Goal: Find specific page/section: Find specific page/section

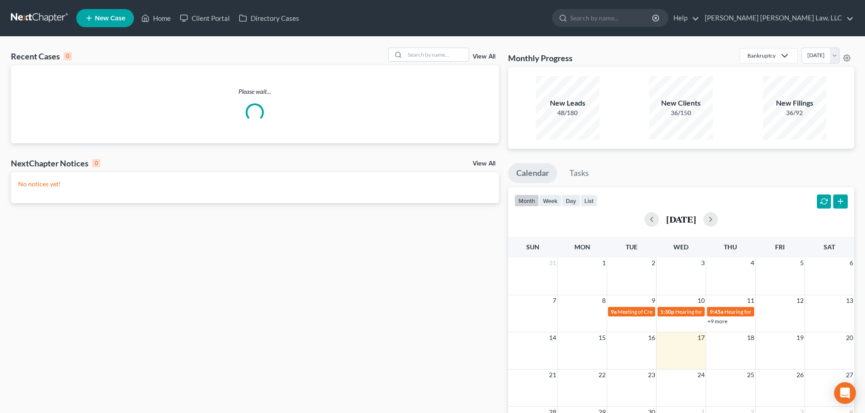
click at [420, 57] on input "search" at bounding box center [437, 54] width 64 height 13
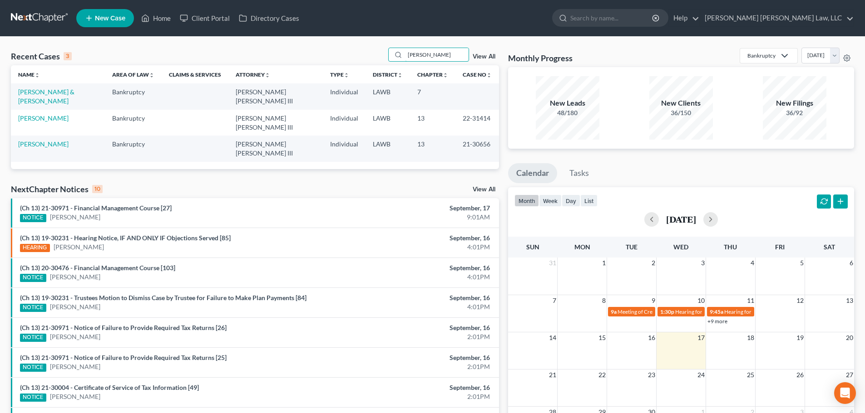
type input "[PERSON_NAME]"
click at [74, 91] on link "[PERSON_NAME] & [PERSON_NAME]" at bounding box center [46, 96] width 56 height 17
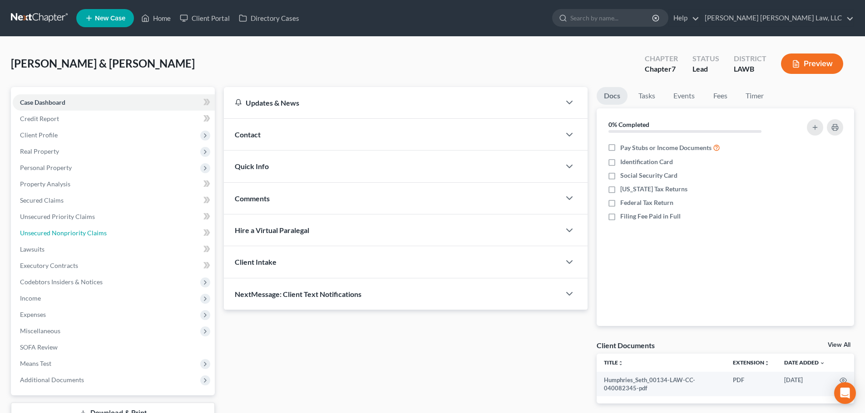
click at [90, 232] on span "Unsecured Nonpriority Claims" at bounding box center [63, 233] width 87 height 8
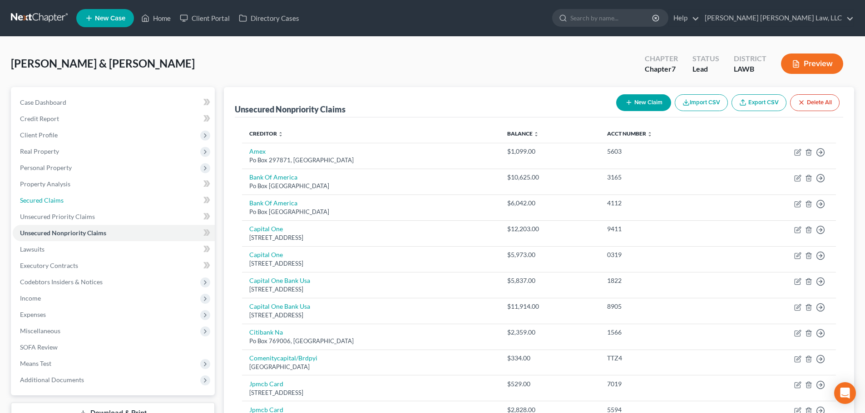
click at [84, 205] on link "Secured Claims" at bounding box center [114, 200] width 202 height 16
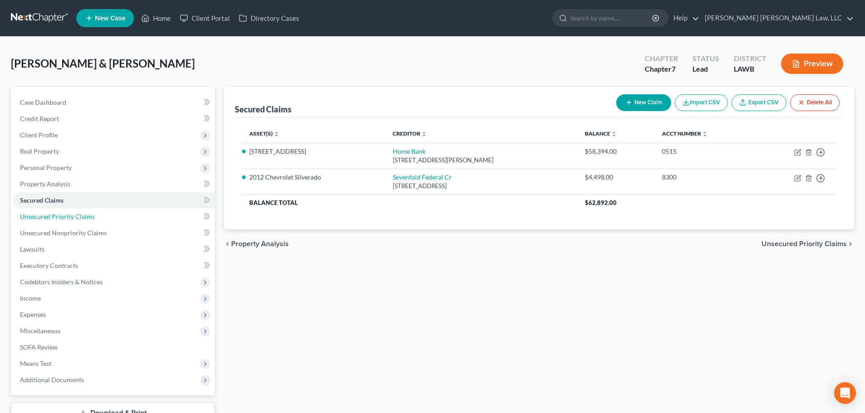
click at [108, 220] on link "Unsecured Priority Claims" at bounding box center [114, 217] width 202 height 16
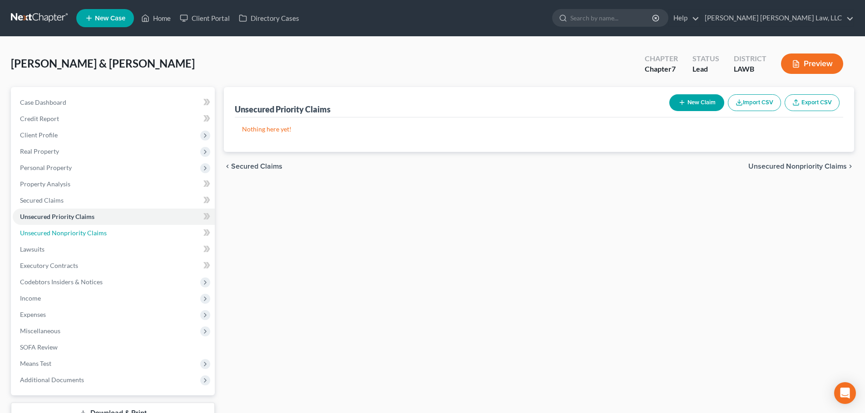
click at [98, 233] on span "Unsecured Nonpriority Claims" at bounding box center [63, 233] width 87 height 8
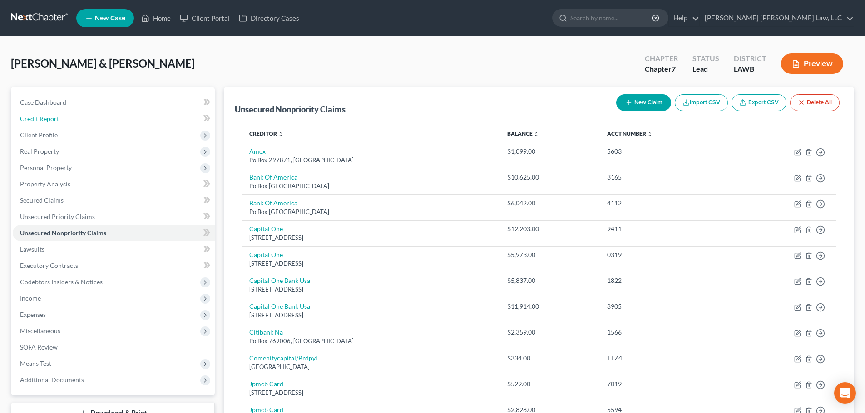
click at [79, 122] on link "Credit Report" at bounding box center [114, 119] width 202 height 16
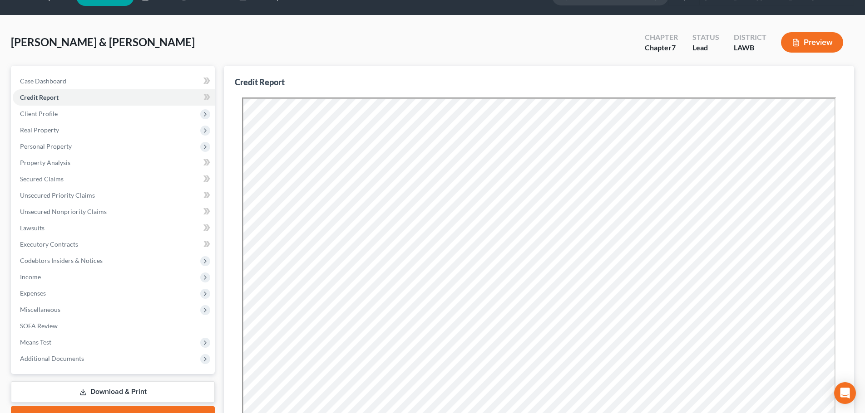
scroll to position [45, 0]
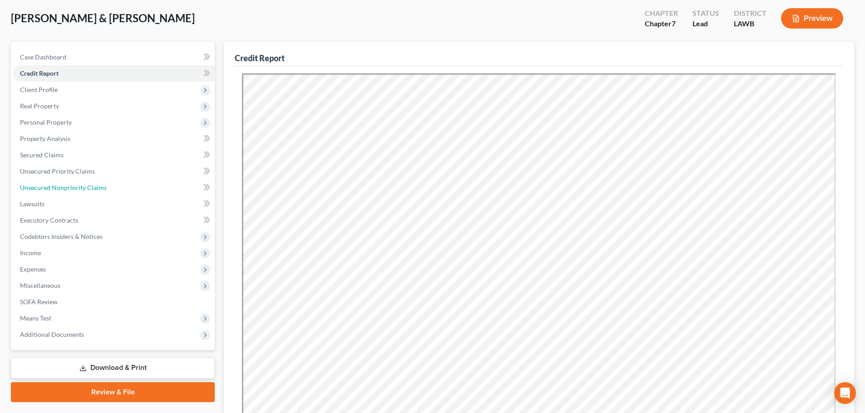
click at [78, 181] on link "Unsecured Nonpriority Claims" at bounding box center [114, 188] width 202 height 16
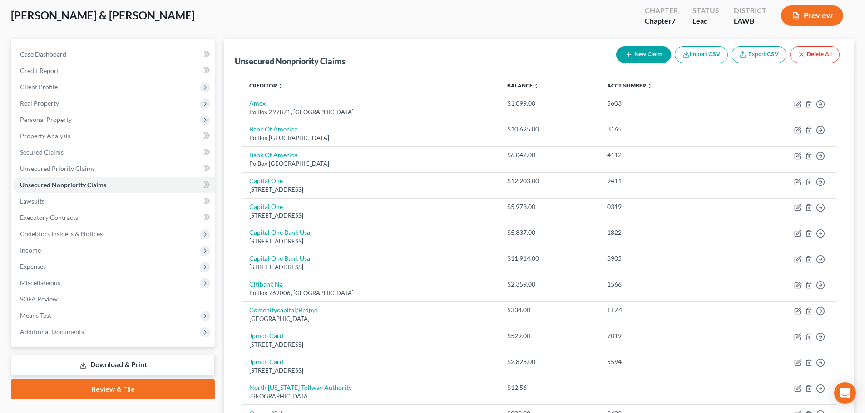
scroll to position [40, 0]
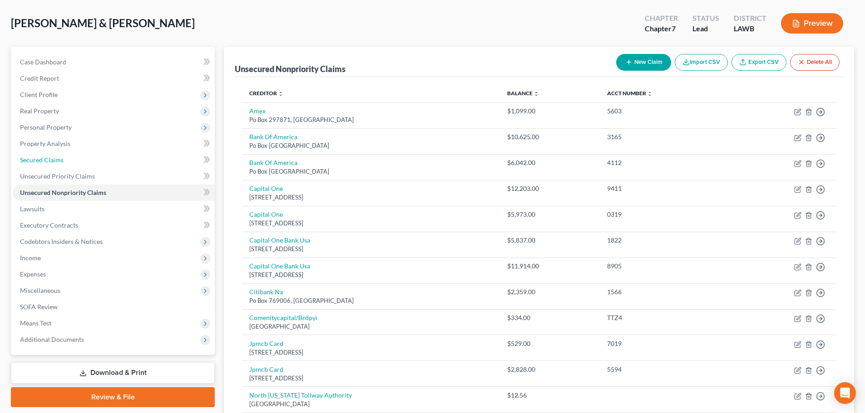
click at [73, 158] on link "Secured Claims" at bounding box center [114, 160] width 202 height 16
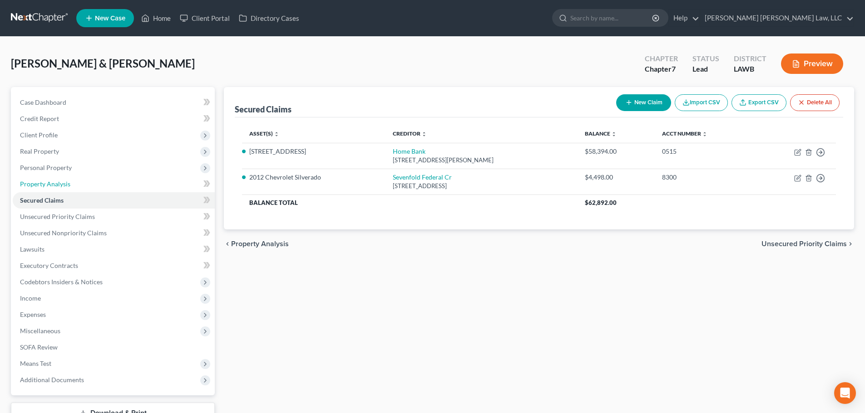
click at [72, 182] on link "Property Analysis" at bounding box center [114, 184] width 202 height 16
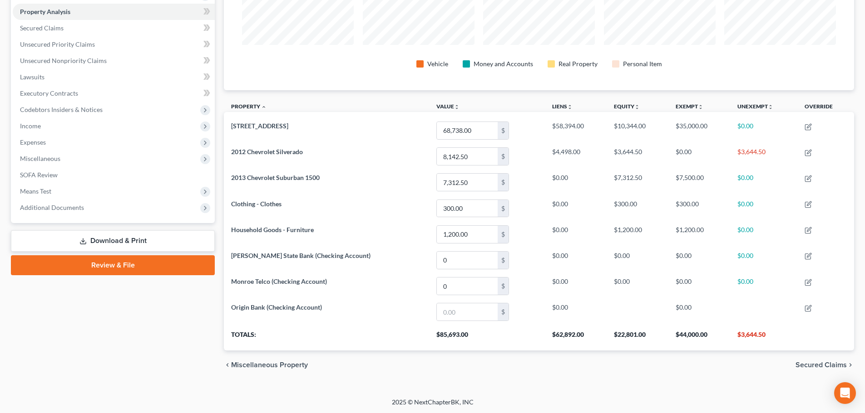
scroll to position [173, 0]
